Goal: Entertainment & Leisure: Browse casually

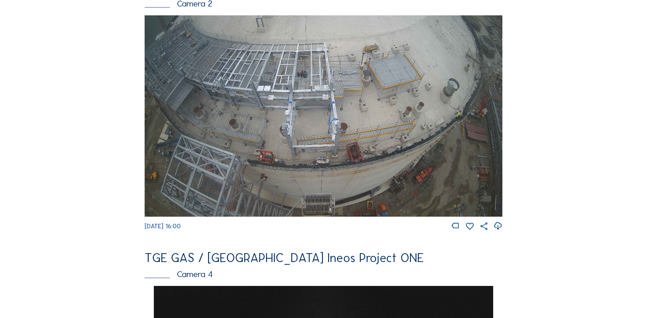
scroll to position [341, 0]
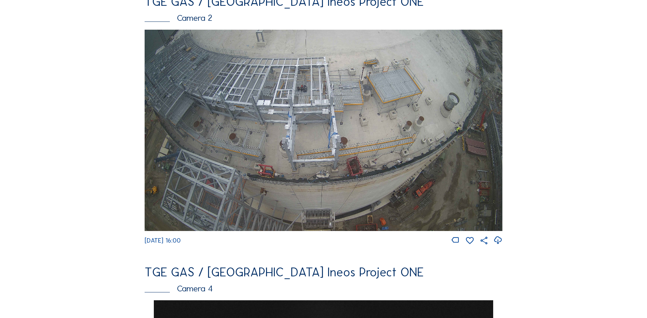
click at [193, 22] on div "Camera 2" at bounding box center [324, 18] width 358 height 9
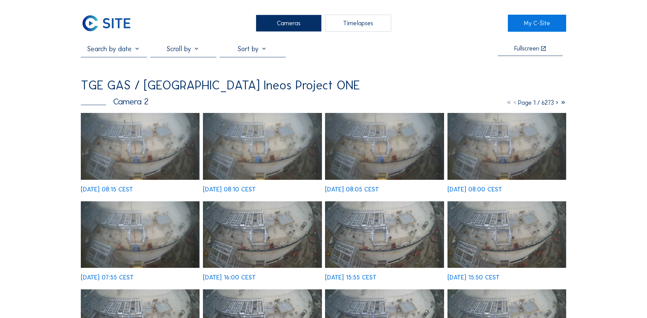
click at [151, 160] on img at bounding box center [140, 146] width 119 height 67
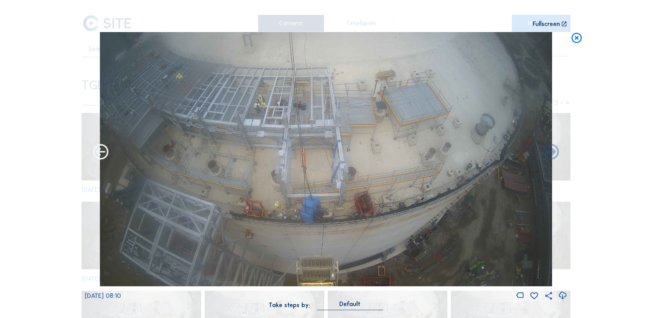
click at [97, 154] on icon at bounding box center [100, 152] width 19 height 19
click at [575, 37] on icon at bounding box center [576, 38] width 12 height 13
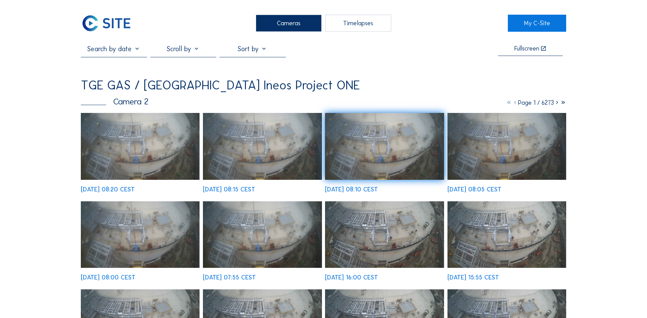
drag, startPoint x: 613, startPoint y: 110, endPoint x: 609, endPoint y: 111, distance: 3.9
click at [126, 154] on img at bounding box center [140, 146] width 119 height 67
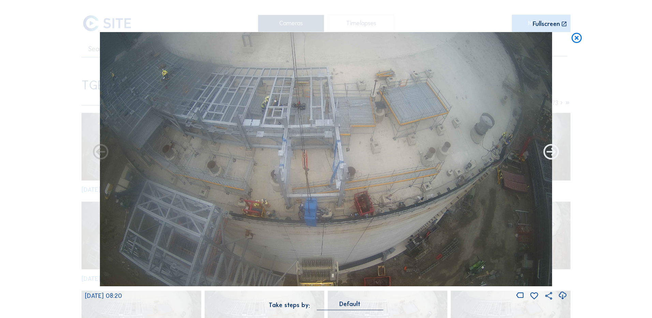
click at [553, 154] on icon at bounding box center [551, 152] width 19 height 19
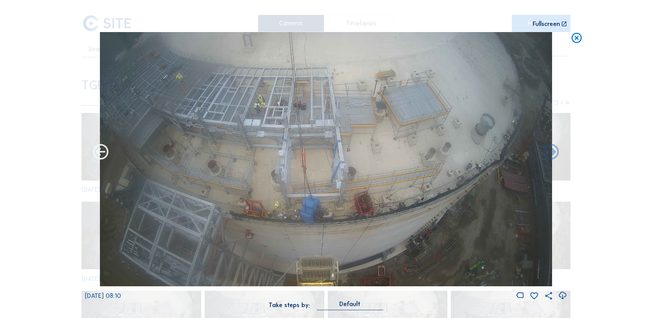
click at [94, 156] on icon at bounding box center [100, 152] width 19 height 19
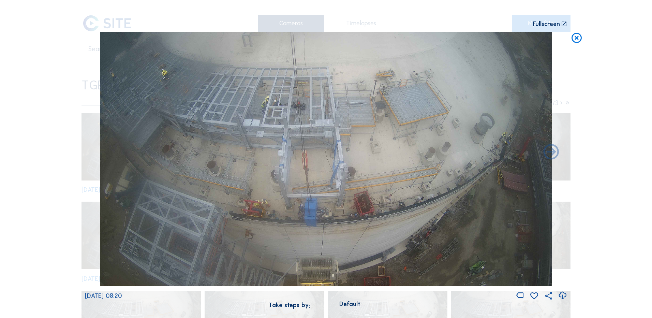
click at [564, 296] on icon at bounding box center [562, 295] width 9 height 11
click at [576, 39] on icon at bounding box center [576, 38] width 12 height 13
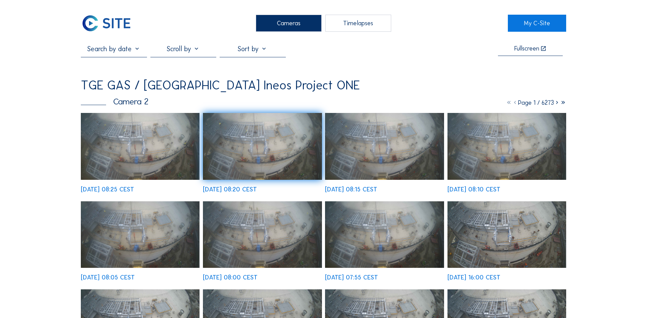
click at [145, 162] on img at bounding box center [140, 146] width 119 height 67
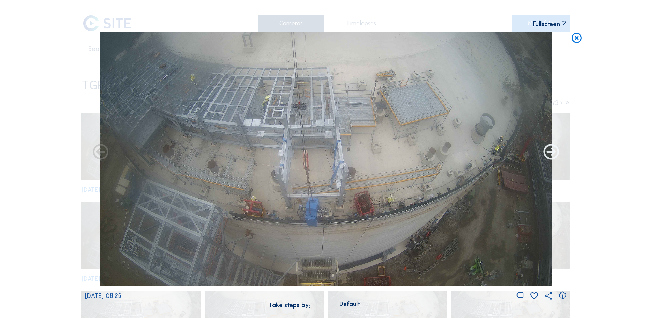
click at [555, 157] on icon at bounding box center [551, 152] width 19 height 19
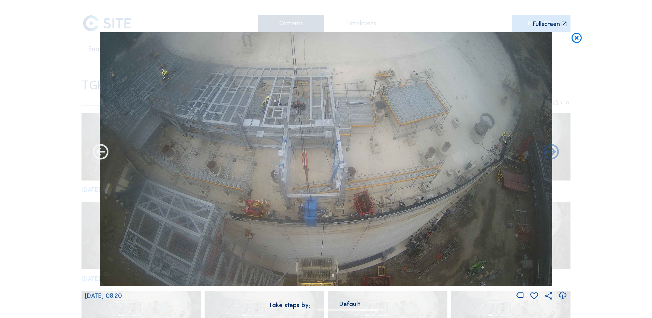
click at [96, 152] on icon at bounding box center [100, 152] width 19 height 19
click at [99, 150] on icon at bounding box center [100, 152] width 19 height 19
click at [100, 152] on icon at bounding box center [100, 152] width 19 height 19
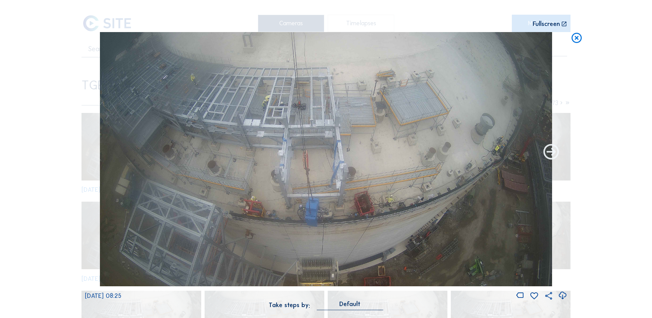
click at [553, 154] on icon at bounding box center [551, 152] width 19 height 19
click at [96, 154] on div "We 17 Sep 2025 08:25" at bounding box center [326, 166] width 482 height 269
click at [577, 40] on icon at bounding box center [576, 38] width 12 height 13
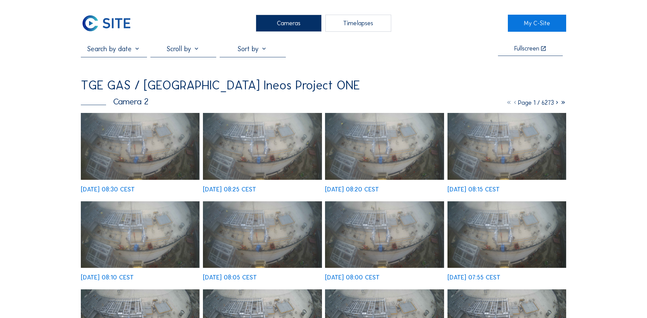
click at [152, 162] on img at bounding box center [140, 146] width 119 height 67
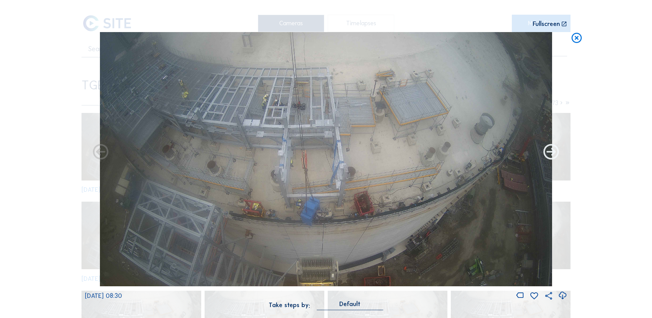
click at [551, 156] on icon at bounding box center [551, 152] width 19 height 19
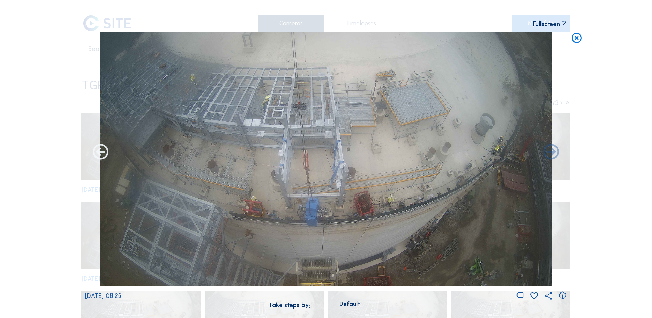
click at [102, 155] on icon at bounding box center [100, 152] width 19 height 19
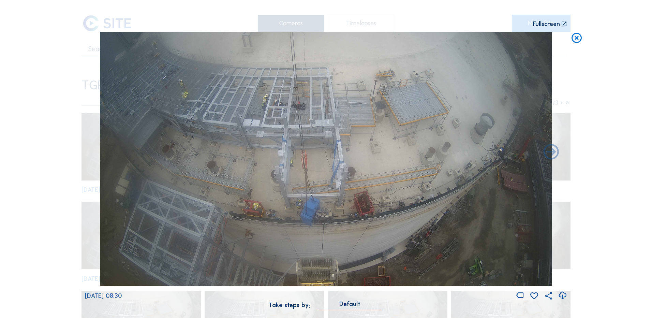
click at [562, 296] on icon at bounding box center [562, 295] width 9 height 11
click at [598, 148] on div "Scroll to travel through time | Press 'Alt' Button + Scroll to Zoom | Click and…" at bounding box center [326, 159] width 652 height 318
click at [574, 39] on icon at bounding box center [576, 38] width 12 height 13
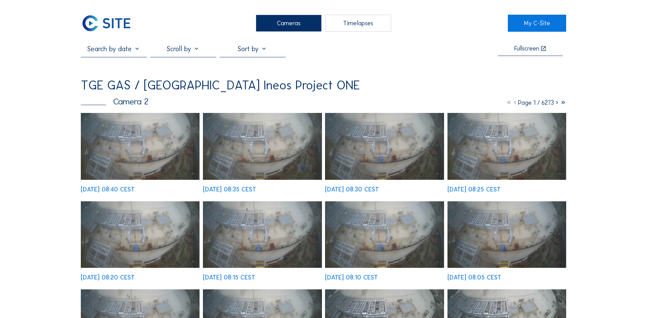
click at [276, 151] on img at bounding box center [262, 146] width 119 height 67
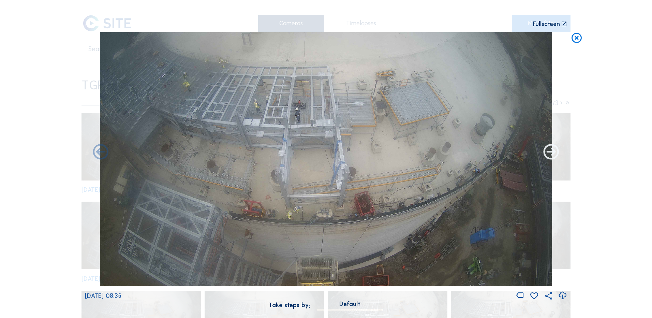
click at [556, 153] on icon at bounding box center [551, 152] width 19 height 19
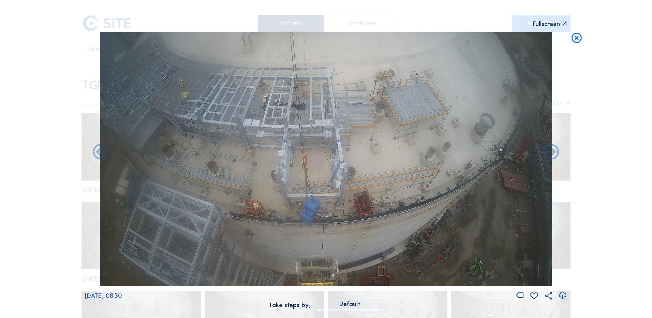
click at [561, 295] on icon at bounding box center [562, 295] width 9 height 11
click at [100, 153] on icon at bounding box center [100, 152] width 19 height 19
click at [96, 153] on icon at bounding box center [100, 152] width 19 height 19
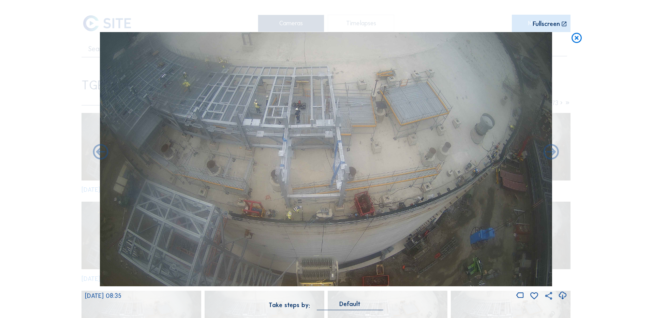
click at [96, 153] on icon at bounding box center [100, 152] width 19 height 19
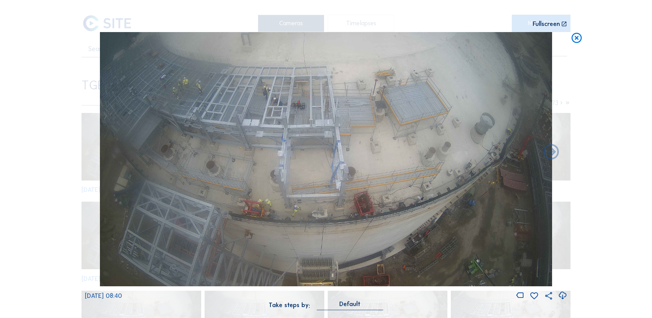
click at [570, 37] on div "Scroll to travel through time | Press 'Alt' Button + Scroll to Zoom | Click and…" at bounding box center [326, 159] width 652 height 318
click at [574, 40] on icon at bounding box center [576, 38] width 12 height 13
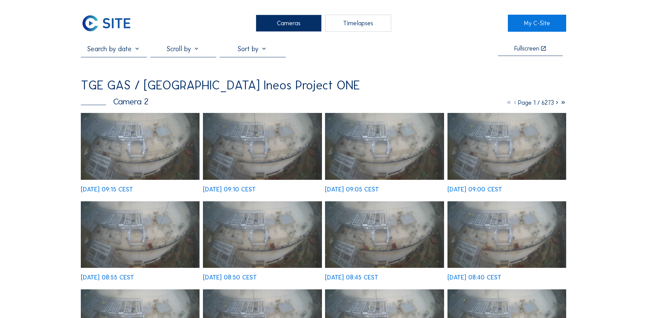
click at [282, 23] on div "Cameras" at bounding box center [289, 23] width 66 height 17
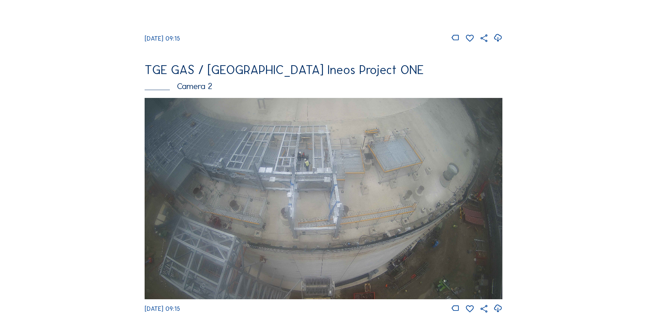
scroll to position [307, 0]
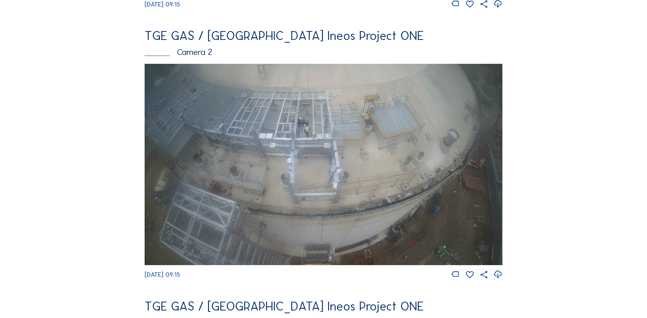
click at [190, 51] on div "Camera 2" at bounding box center [324, 52] width 358 height 9
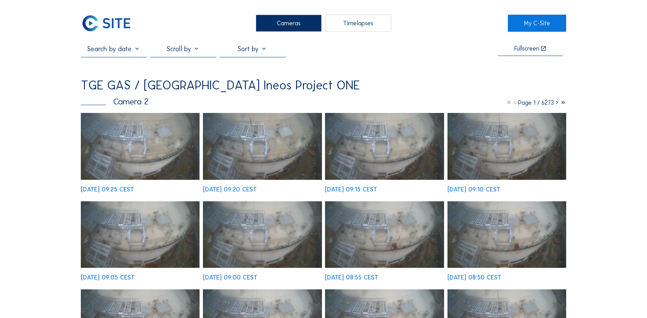
click at [152, 163] on img at bounding box center [140, 146] width 119 height 67
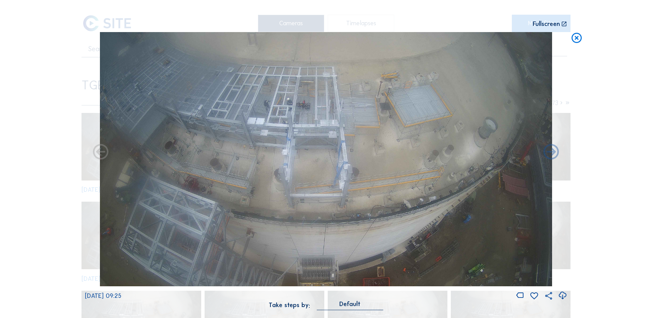
click at [577, 40] on icon at bounding box center [576, 38] width 12 height 13
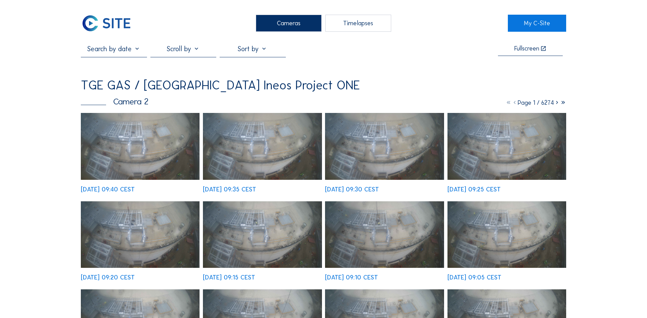
click at [150, 161] on img at bounding box center [140, 146] width 119 height 67
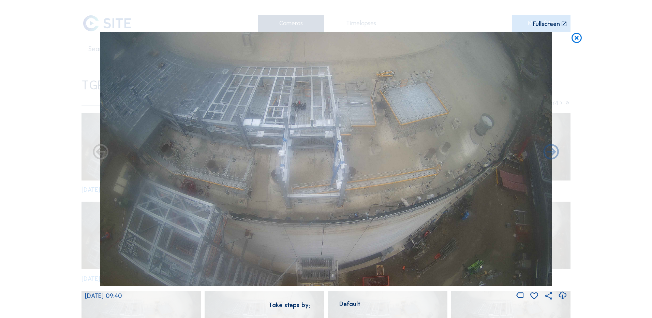
click at [578, 39] on icon at bounding box center [576, 38] width 12 height 13
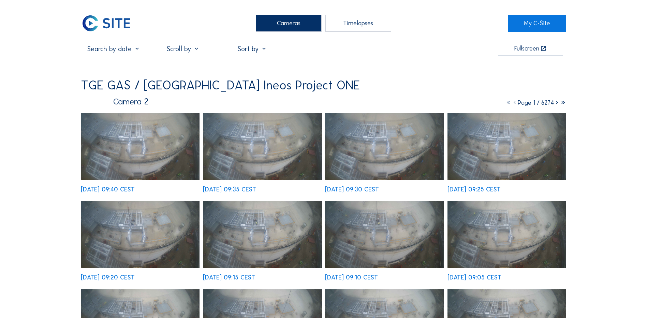
click at [287, 19] on div "Cameras" at bounding box center [289, 23] width 66 height 17
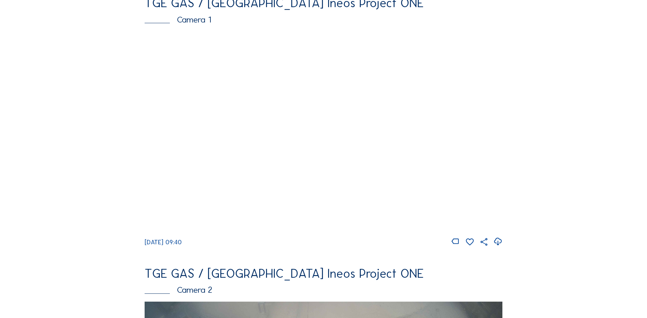
scroll to position [68, 0]
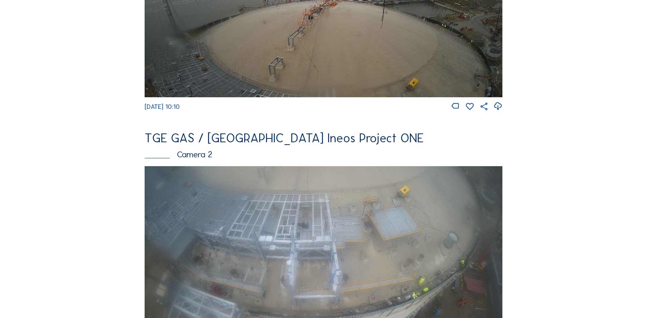
scroll to position [273, 0]
